Goal: Transaction & Acquisition: Purchase product/service

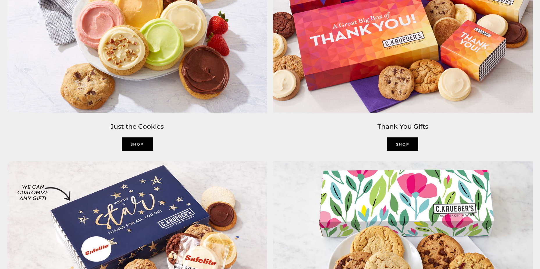
scroll to position [1047, 0]
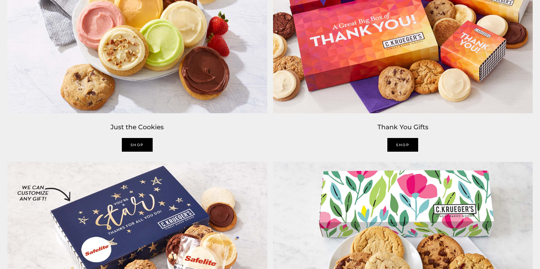
click at [393, 88] on img at bounding box center [403, 26] width 266 height 179
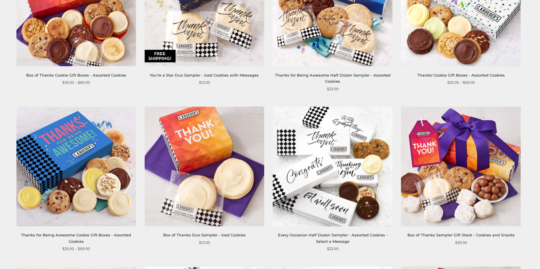
scroll to position [320, 0]
